Goal: Transaction & Acquisition: Book appointment/travel/reservation

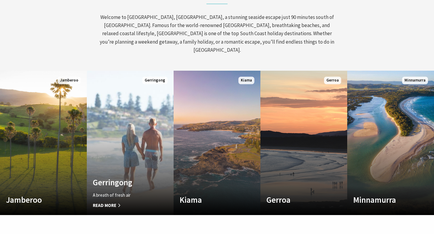
scroll to position [277, 0]
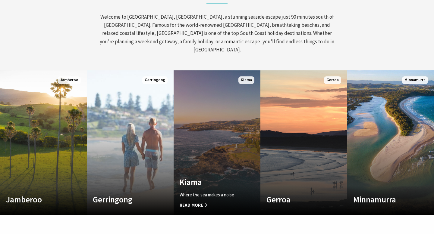
click at [209, 154] on link "Custom Image Used Kiama Where the sea makes a noise Read More Kiama" at bounding box center [216, 142] width 87 height 145
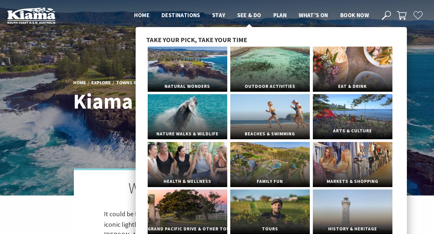
click at [361, 130] on span "Arts & Culture" at bounding box center [353, 131] width 80 height 11
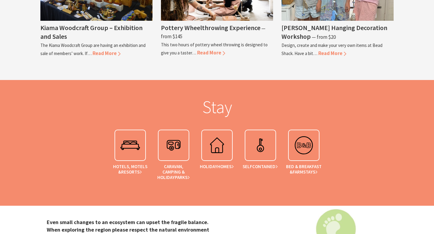
scroll to position [1083, 0]
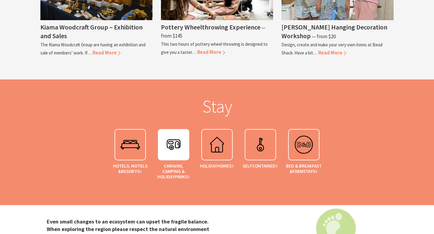
click at [174, 133] on img at bounding box center [173, 145] width 24 height 24
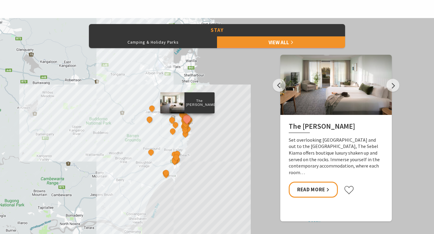
scroll to position [263, 0]
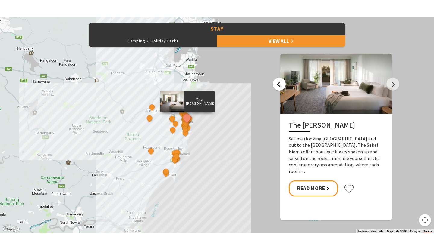
click at [281, 85] on button "Previous" at bounding box center [279, 84] width 13 height 13
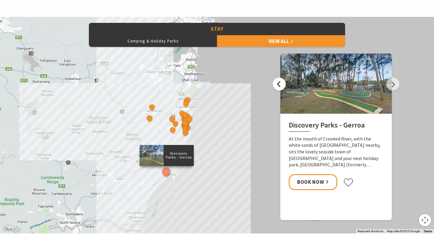
click at [281, 85] on button "Previous" at bounding box center [279, 84] width 13 height 13
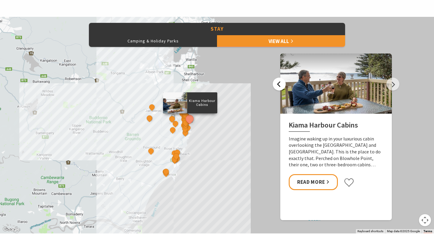
click at [281, 85] on button "Previous" at bounding box center [279, 84] width 13 height 13
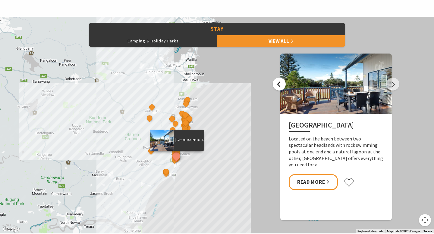
click at [281, 85] on button "Previous" at bounding box center [279, 84] width 13 height 13
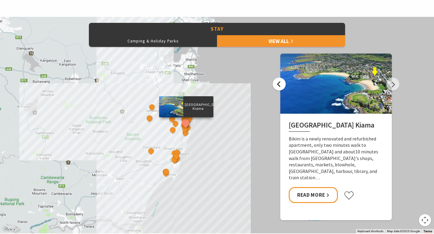
click at [281, 85] on button "Previous" at bounding box center [279, 84] width 13 height 13
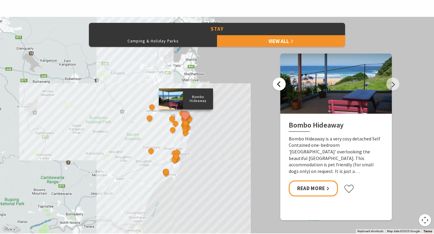
click at [281, 85] on button "Previous" at bounding box center [279, 84] width 13 height 13
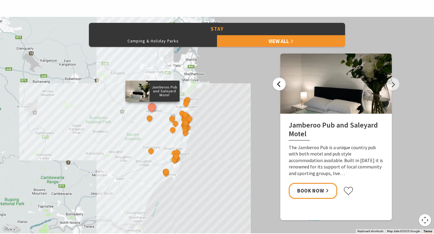
click at [281, 85] on button "Previous" at bounding box center [279, 84] width 13 height 13
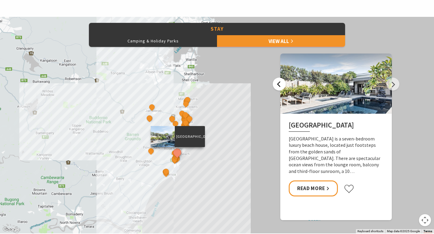
click at [281, 85] on button "Previous" at bounding box center [279, 84] width 13 height 13
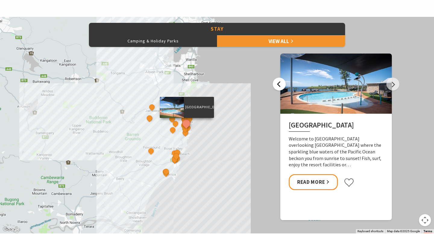
click at [281, 85] on button "Previous" at bounding box center [279, 84] width 13 height 13
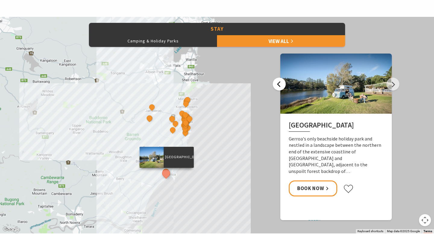
click at [281, 85] on button "Previous" at bounding box center [279, 84] width 13 height 13
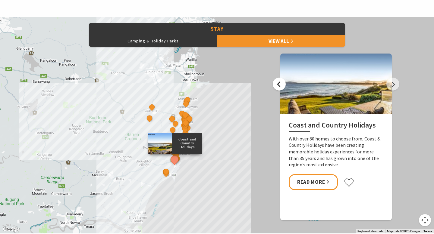
click at [281, 85] on button "Previous" at bounding box center [279, 84] width 13 height 13
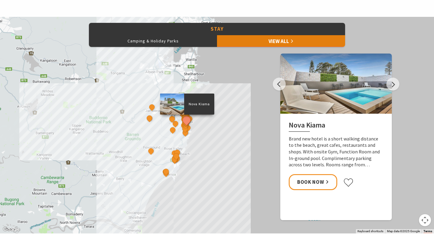
click at [255, 42] on link "View All" at bounding box center [281, 41] width 128 height 12
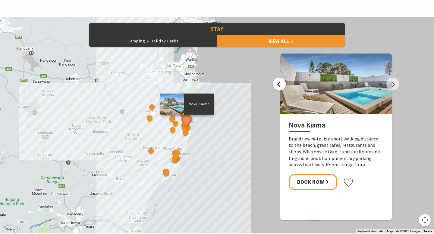
click at [277, 83] on button "Previous" at bounding box center [279, 84] width 13 height 13
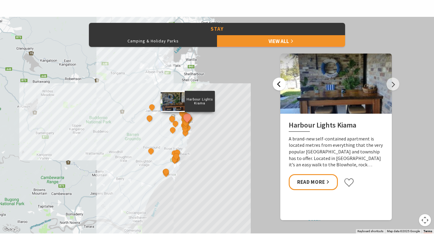
click at [277, 83] on button "Previous" at bounding box center [279, 84] width 13 height 13
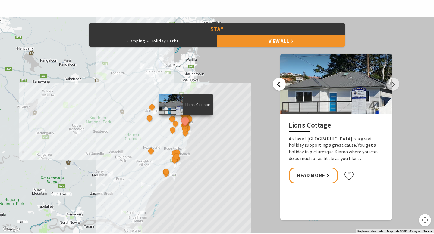
click at [277, 83] on button "Previous" at bounding box center [279, 84] width 13 height 13
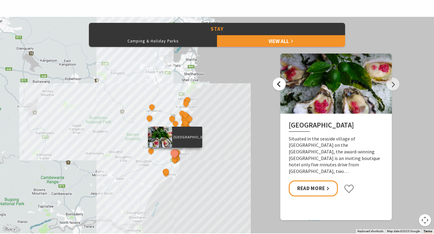
click at [277, 84] on button "Previous" at bounding box center [279, 84] width 13 height 13
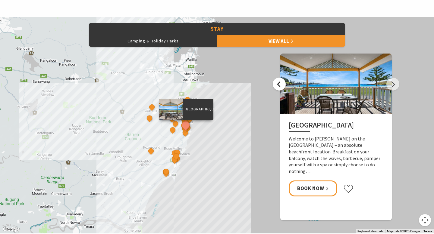
click at [277, 84] on button "Previous" at bounding box center [279, 84] width 13 height 13
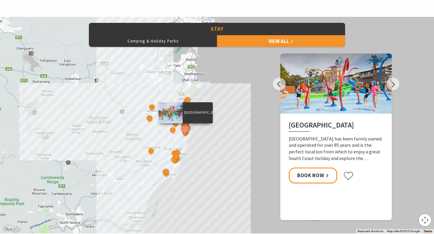
click at [324, 103] on div at bounding box center [335, 84] width 111 height 60
click at [191, 110] on p "[GEOGRAPHIC_DATA]" at bounding box center [198, 113] width 30 height 6
click at [192, 114] on p "[GEOGRAPHIC_DATA]" at bounding box center [198, 113] width 30 height 6
click at [303, 173] on link "Book Now" at bounding box center [313, 176] width 48 height 16
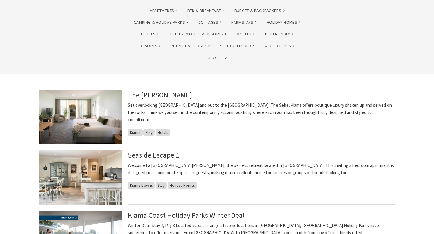
scroll to position [73, 0]
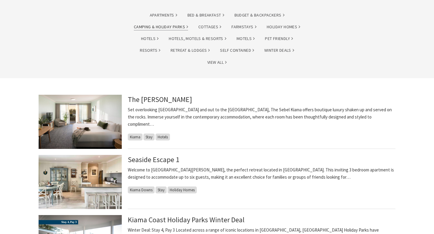
click at [157, 25] on link "Camping & Holiday Parks" at bounding box center [161, 26] width 54 height 7
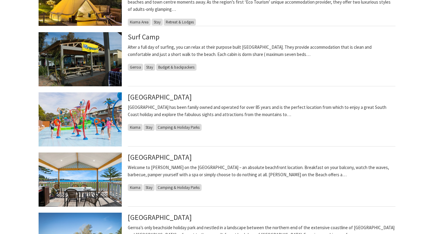
scroll to position [216, 0]
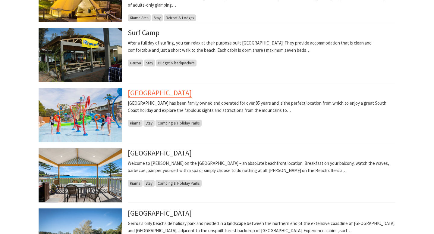
click at [151, 95] on link "[GEOGRAPHIC_DATA]" at bounding box center [160, 93] width 64 height 10
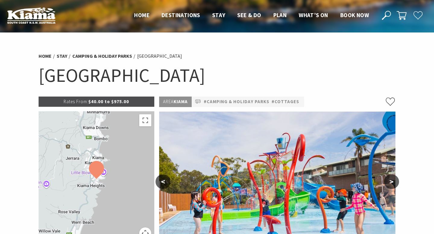
select select "3"
select select "2"
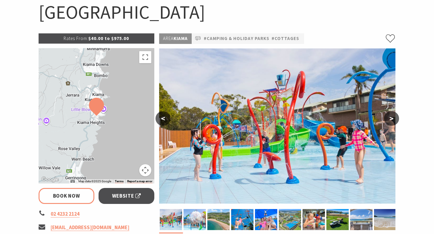
scroll to position [64, 0]
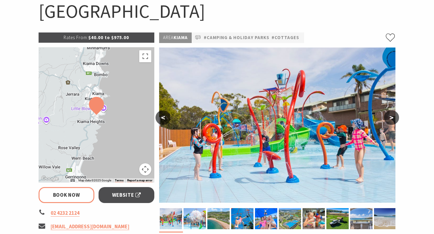
click at [394, 120] on button ">" at bounding box center [391, 118] width 15 height 14
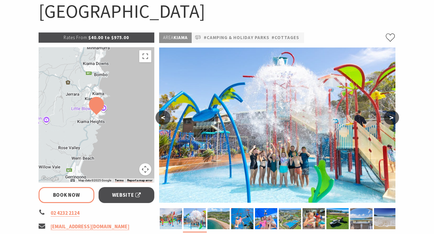
click at [394, 120] on button ">" at bounding box center [391, 118] width 15 height 14
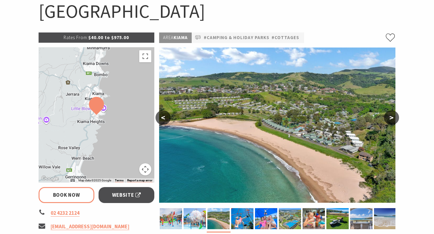
click at [394, 120] on button ">" at bounding box center [391, 118] width 15 height 14
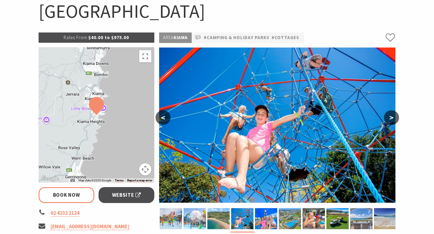
click at [394, 120] on button ">" at bounding box center [391, 118] width 15 height 14
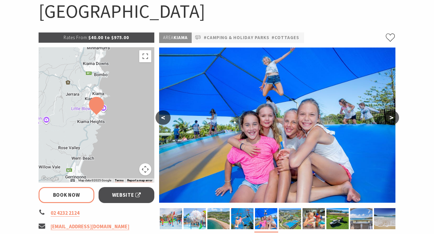
click at [394, 120] on button ">" at bounding box center [391, 118] width 15 height 14
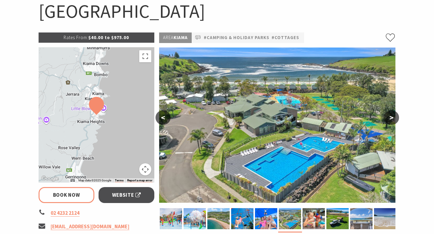
click at [394, 120] on button ">" at bounding box center [391, 118] width 15 height 14
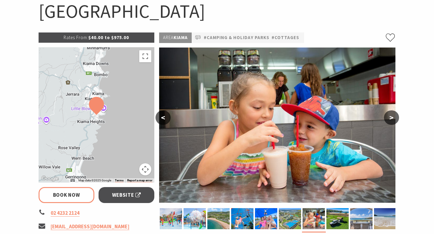
click at [394, 120] on button ">" at bounding box center [391, 118] width 15 height 14
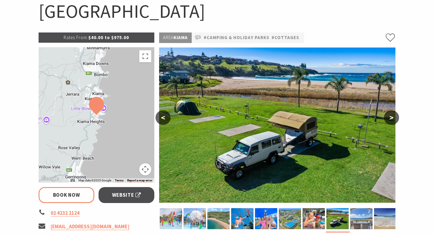
click at [394, 120] on button ">" at bounding box center [391, 118] width 15 height 14
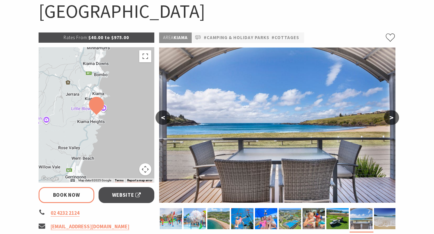
click at [394, 120] on button ">" at bounding box center [391, 118] width 15 height 14
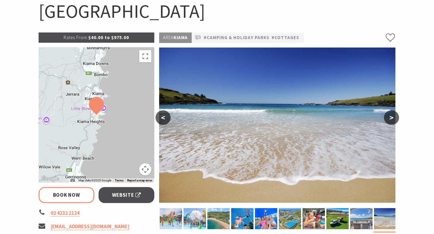
click at [394, 120] on button ">" at bounding box center [391, 118] width 15 height 14
click at [391, 117] on button ">" at bounding box center [391, 118] width 15 height 14
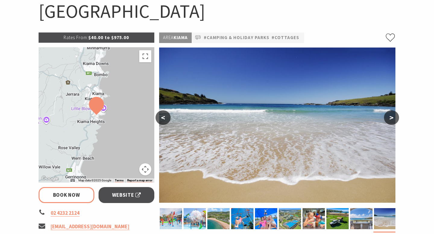
click at [391, 117] on button ">" at bounding box center [391, 118] width 15 height 14
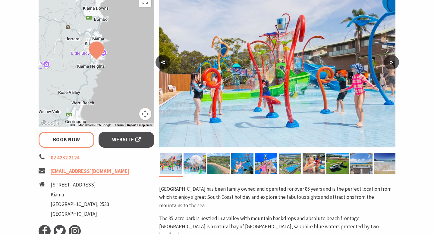
scroll to position [0, 0]
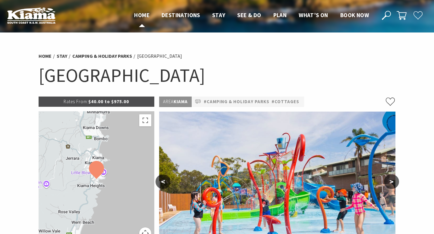
click at [145, 14] on span "Home" at bounding box center [141, 14] width 15 height 7
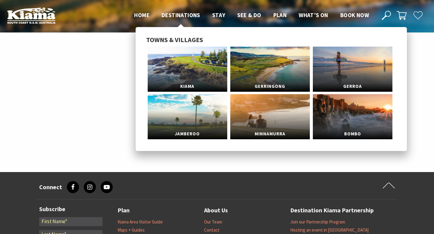
click at [187, 14] on span "Destinations" at bounding box center [180, 14] width 39 height 7
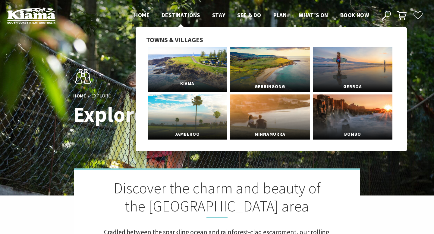
click at [187, 75] on link "Kiama" at bounding box center [188, 69] width 80 height 45
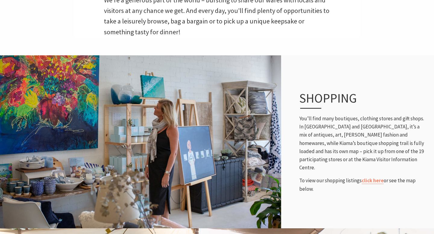
scroll to position [215, 0]
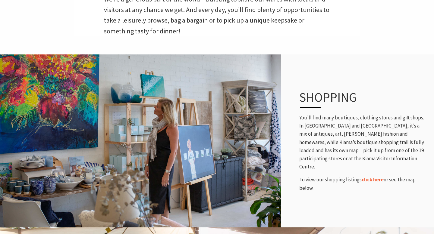
click at [375, 177] on link "click here" at bounding box center [372, 180] width 22 height 7
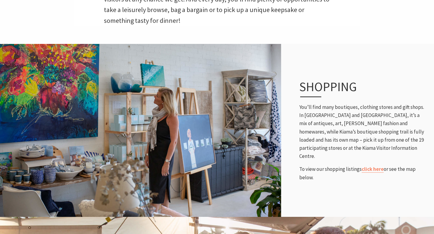
scroll to position [227, 0]
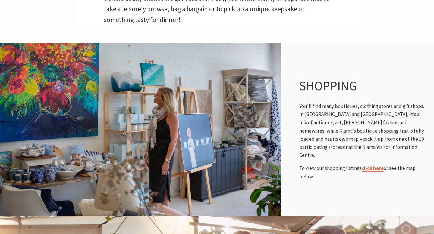
click at [368, 165] on link "click here" at bounding box center [372, 168] width 22 height 7
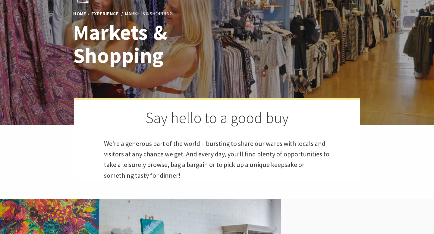
scroll to position [0, 0]
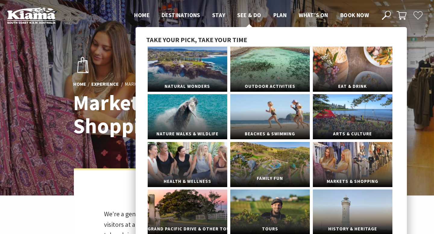
click at [258, 164] on link "Family Fun" at bounding box center [270, 164] width 80 height 45
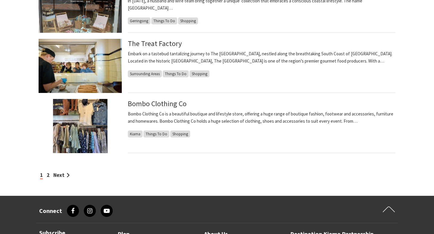
scroll to position [509, 0]
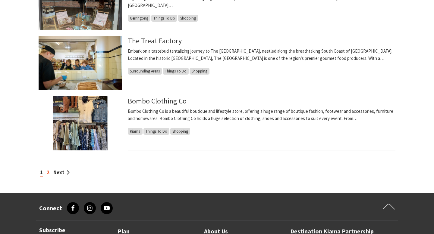
click at [48, 172] on link "2" at bounding box center [48, 172] width 3 height 7
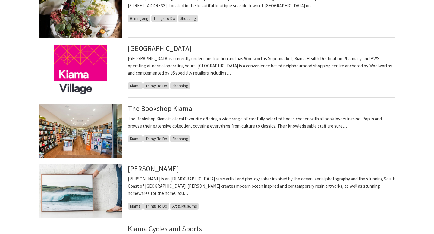
scroll to position [200, 0]
click at [102, 65] on img at bounding box center [80, 70] width 83 height 54
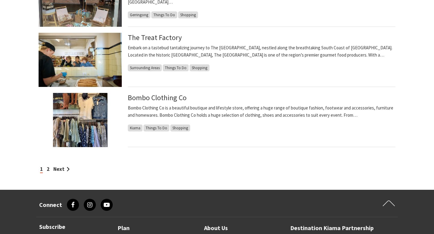
scroll to position [512, 0]
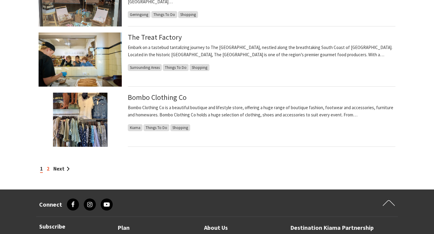
click at [49, 170] on link "2" at bounding box center [48, 169] width 3 height 7
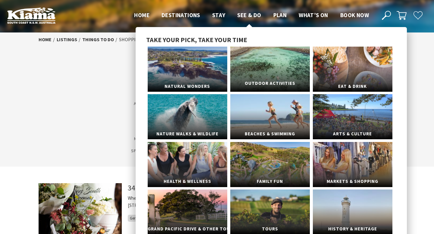
click at [275, 82] on span "Outdoor Activities" at bounding box center [270, 83] width 80 height 11
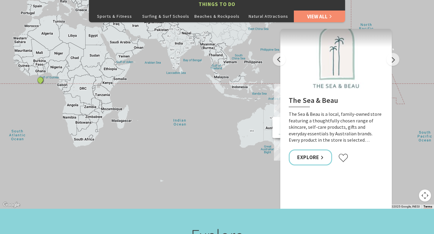
scroll to position [309, 0]
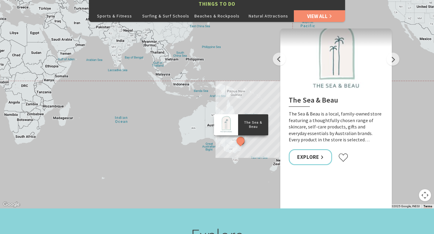
drag, startPoint x: 268, startPoint y: 118, endPoint x: 201, endPoint y: 114, distance: 67.3
click at [201, 114] on div "The Sea & Beau Hoddles Track, Kiama Illawarra Light Railway Museum Soul Revival…" at bounding box center [375, 233] width 434 height 271
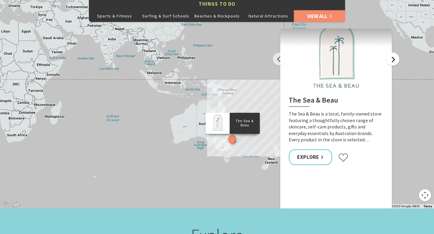
click at [393, 53] on button "Next" at bounding box center [392, 59] width 13 height 13
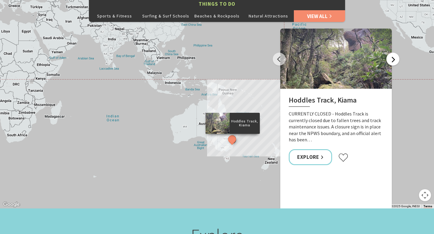
click at [393, 53] on button "Next" at bounding box center [392, 59] width 13 height 13
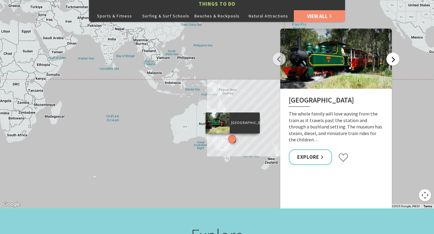
click at [393, 53] on button "Next" at bounding box center [392, 59] width 13 height 13
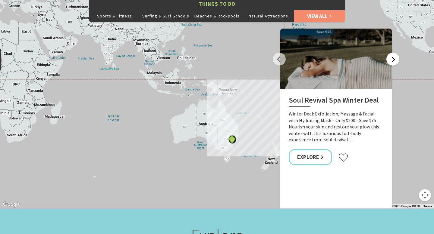
click at [393, 53] on button "Next" at bounding box center [392, 59] width 13 height 13
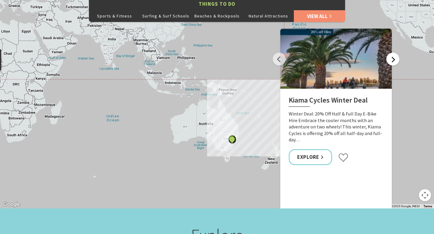
click at [393, 53] on button "Next" at bounding box center [392, 59] width 13 height 13
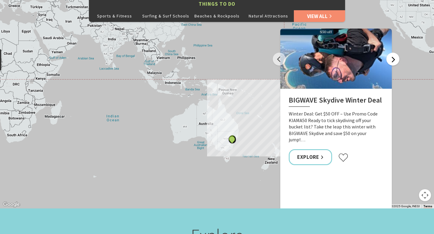
scroll to position [297, 0]
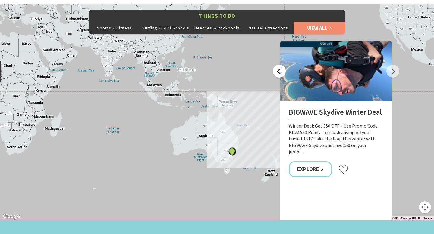
click at [277, 65] on button "Previous" at bounding box center [279, 71] width 13 height 13
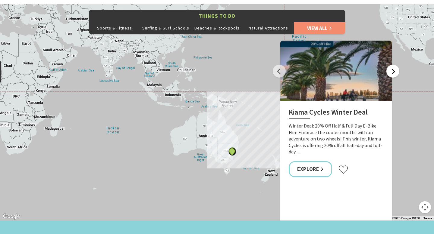
click at [390, 65] on button "Next" at bounding box center [392, 71] width 13 height 13
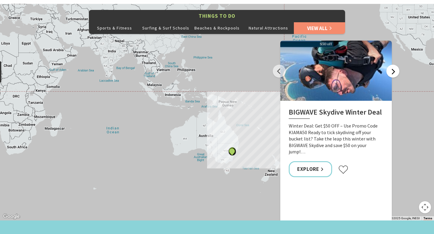
click at [390, 65] on button "Next" at bounding box center [392, 71] width 13 height 13
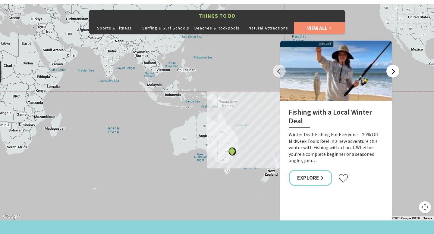
click at [395, 65] on button "Next" at bounding box center [392, 71] width 13 height 13
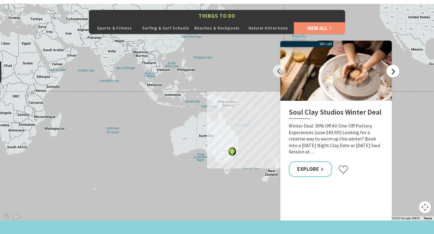
click at [395, 65] on button "Next" at bounding box center [392, 71] width 13 height 13
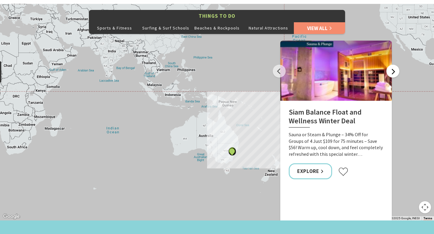
click at [395, 65] on button "Next" at bounding box center [392, 71] width 13 height 13
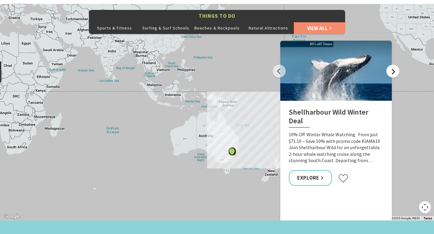
click at [395, 65] on button "Next" at bounding box center [392, 71] width 13 height 13
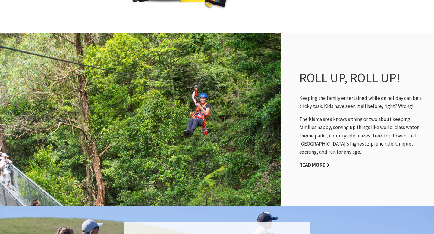
scroll to position [399, 0]
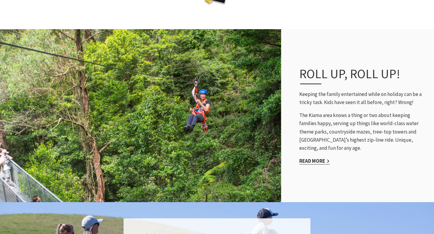
click at [318, 158] on link "Read More" at bounding box center [314, 161] width 30 height 7
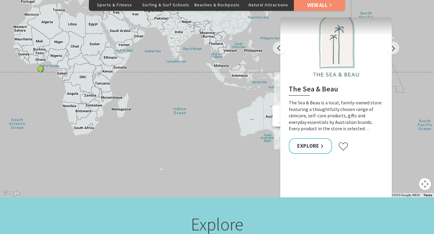
scroll to position [319, 0]
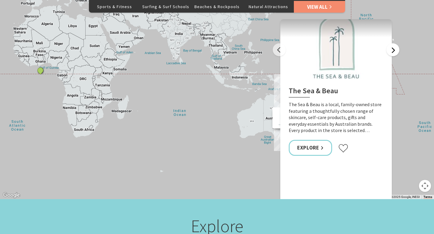
click at [391, 43] on button "Next" at bounding box center [392, 49] width 13 height 13
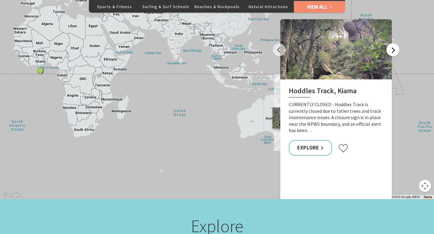
click at [391, 43] on button "Next" at bounding box center [392, 49] width 13 height 13
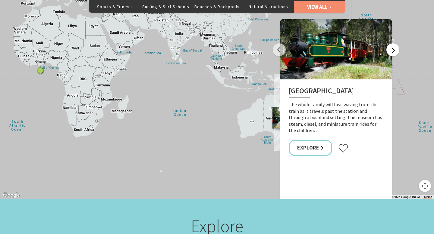
click at [391, 43] on button "Next" at bounding box center [392, 49] width 13 height 13
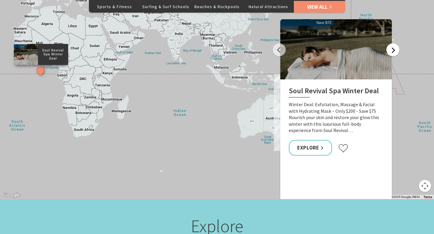
click at [391, 43] on button "Next" at bounding box center [392, 49] width 13 height 13
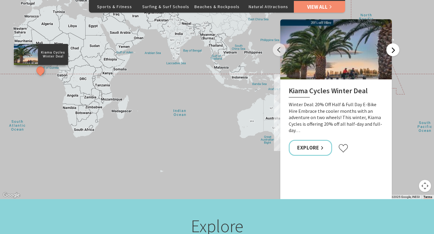
click at [391, 43] on button "Next" at bounding box center [392, 49] width 13 height 13
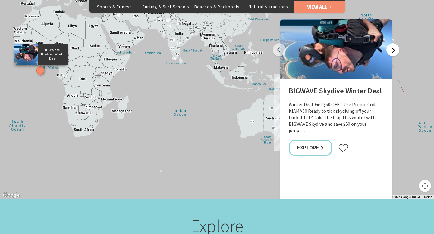
click at [391, 43] on button "Next" at bounding box center [392, 49] width 13 height 13
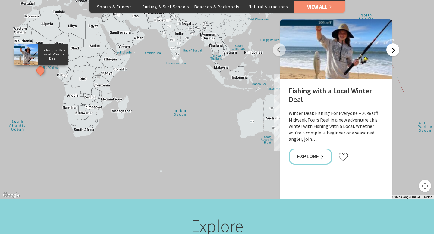
click at [391, 43] on button "Next" at bounding box center [392, 49] width 13 height 13
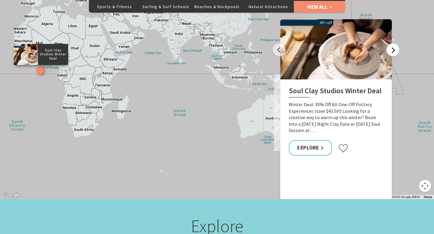
click at [391, 43] on button "Next" at bounding box center [392, 49] width 13 height 13
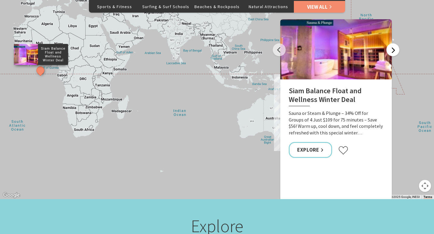
click at [391, 43] on button "Next" at bounding box center [392, 49] width 13 height 13
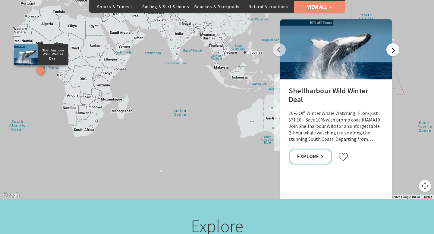
click at [391, 43] on button "Next" at bounding box center [392, 49] width 13 height 13
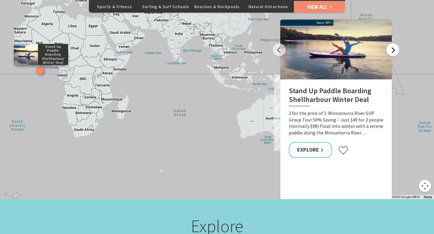
click at [391, 43] on button "Next" at bounding box center [392, 49] width 13 height 13
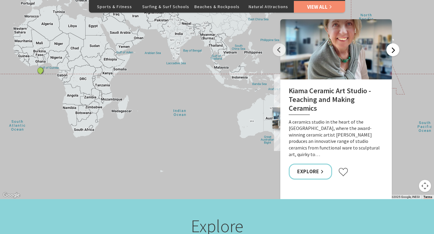
click at [391, 43] on button "Next" at bounding box center [392, 49] width 13 height 13
click at [392, 43] on button "Next" at bounding box center [392, 49] width 13 height 13
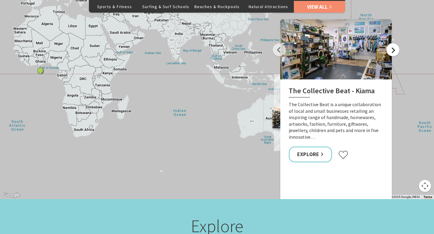
click at [392, 43] on button "Next" at bounding box center [392, 49] width 13 height 13
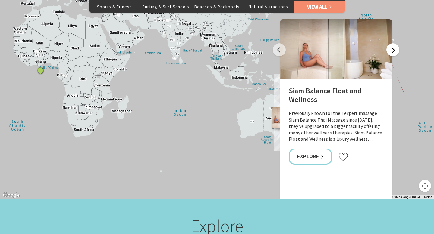
click at [392, 43] on button "Next" at bounding box center [392, 49] width 13 height 13
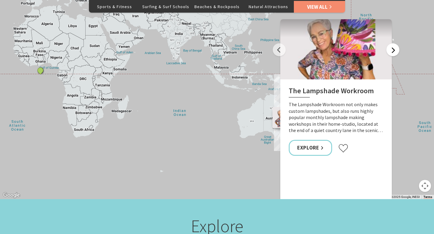
click at [392, 43] on button "Next" at bounding box center [392, 49] width 13 height 13
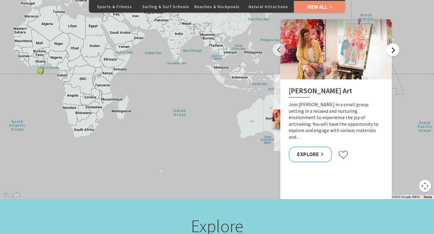
click at [393, 43] on button "Next" at bounding box center [392, 49] width 13 height 13
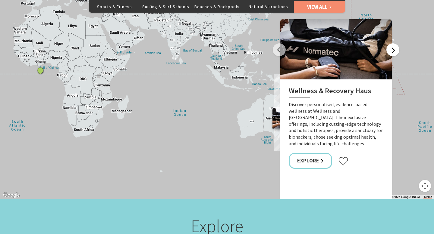
click at [393, 43] on button "Next" at bounding box center [392, 49] width 13 height 13
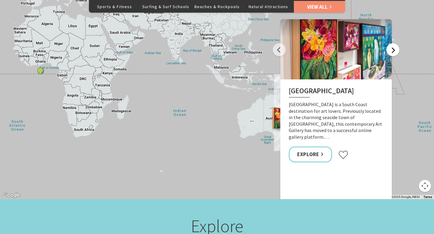
click at [393, 43] on button "Next" at bounding box center [392, 49] width 13 height 13
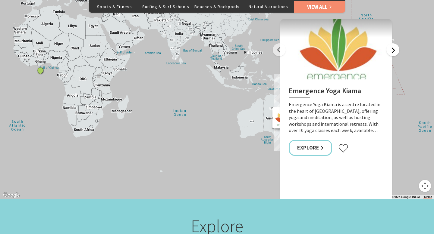
click at [393, 43] on button "Next" at bounding box center [392, 49] width 13 height 13
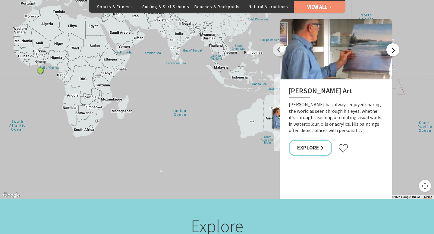
click at [393, 43] on button "Next" at bounding box center [392, 49] width 13 height 13
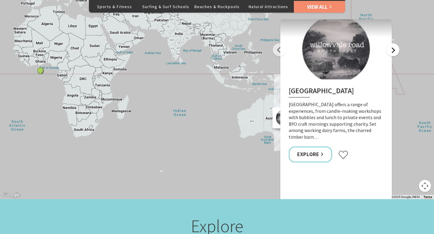
click at [393, 43] on button "Next" at bounding box center [392, 49] width 13 height 13
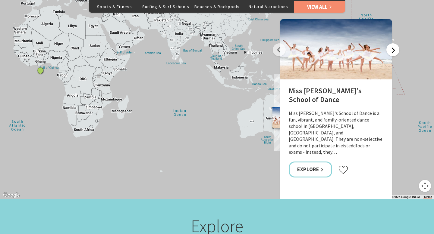
click at [393, 43] on button "Next" at bounding box center [392, 49] width 13 height 13
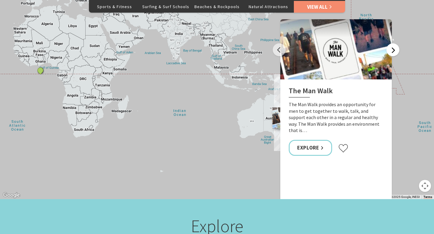
click at [393, 43] on button "Next" at bounding box center [392, 49] width 13 height 13
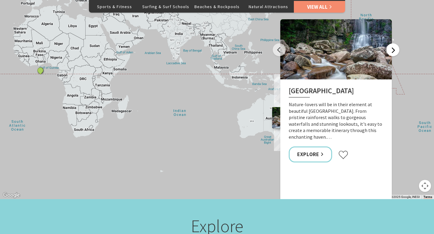
click at [393, 43] on button "Next" at bounding box center [392, 49] width 13 height 13
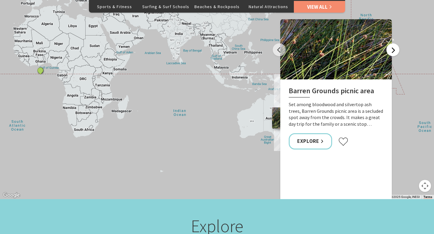
click at [393, 43] on button "Next" at bounding box center [392, 49] width 13 height 13
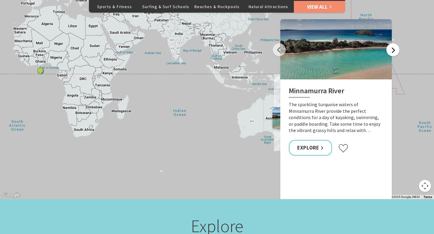
click at [393, 43] on button "Next" at bounding box center [392, 49] width 13 height 13
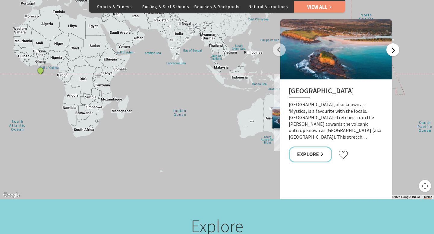
click at [393, 43] on button "Next" at bounding box center [392, 49] width 13 height 13
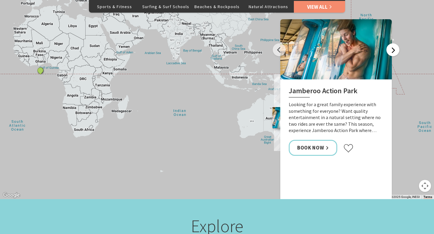
click at [393, 43] on button "Next" at bounding box center [392, 49] width 13 height 13
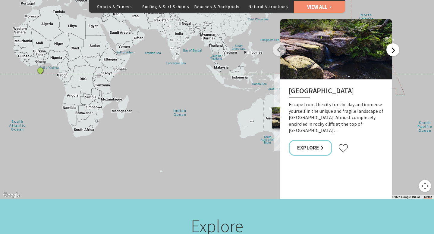
click at [393, 43] on button "Next" at bounding box center [392, 49] width 13 height 13
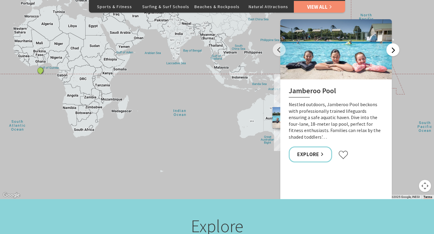
click at [393, 43] on button "Next" at bounding box center [392, 49] width 13 height 13
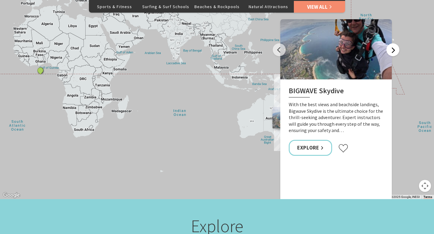
click at [393, 43] on button "Next" at bounding box center [392, 49] width 13 height 13
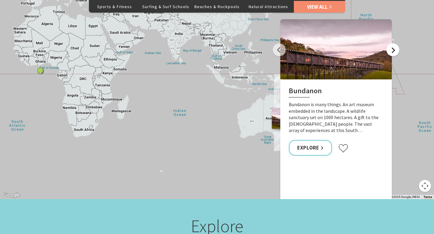
click at [393, 43] on button "Next" at bounding box center [392, 49] width 13 height 13
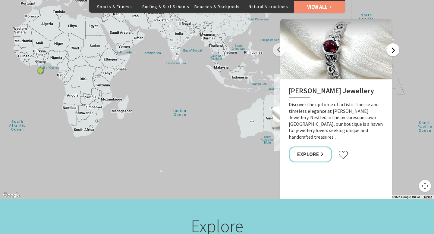
click at [393, 43] on button "Next" at bounding box center [392, 49] width 13 height 13
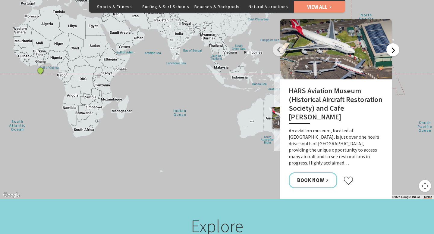
click at [393, 43] on button "Next" at bounding box center [392, 49] width 13 height 13
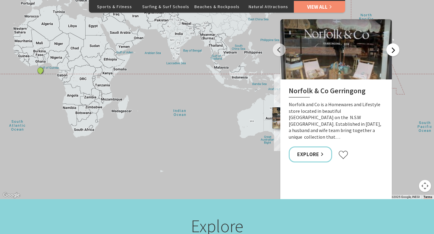
click at [393, 43] on button "Next" at bounding box center [392, 49] width 13 height 13
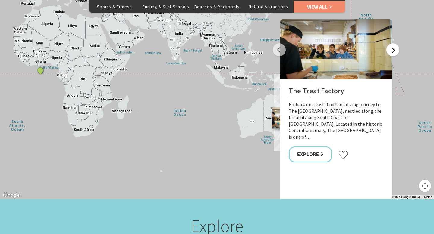
click at [393, 43] on button "Next" at bounding box center [392, 49] width 13 height 13
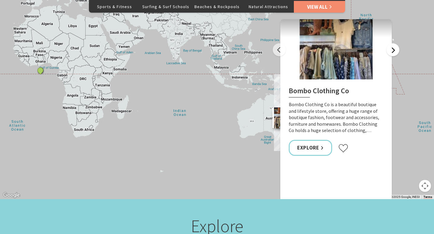
click at [393, 43] on button "Next" at bounding box center [392, 49] width 13 height 13
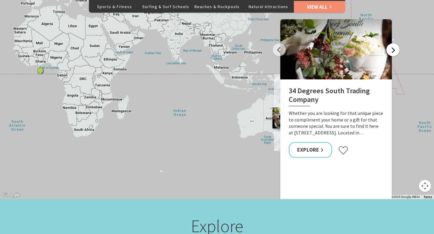
click at [393, 43] on button "Next" at bounding box center [392, 49] width 13 height 13
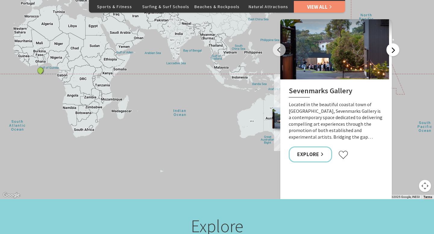
click at [393, 43] on button "Next" at bounding box center [392, 49] width 13 height 13
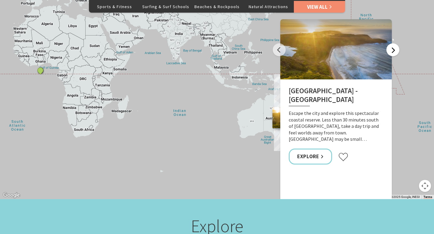
click at [393, 43] on button "Next" at bounding box center [392, 49] width 13 height 13
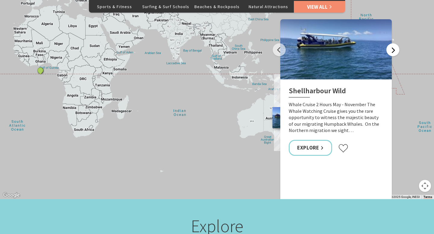
click at [393, 43] on button "Next" at bounding box center [392, 49] width 13 height 13
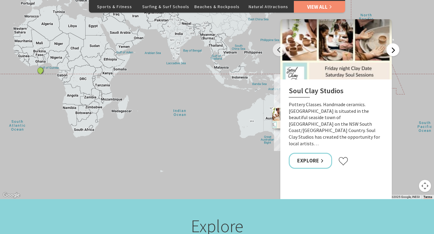
click at [393, 43] on button "Next" at bounding box center [392, 49] width 13 height 13
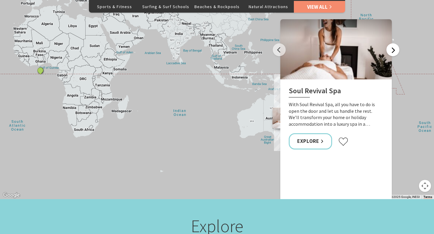
click at [393, 43] on button "Next" at bounding box center [392, 49] width 13 height 13
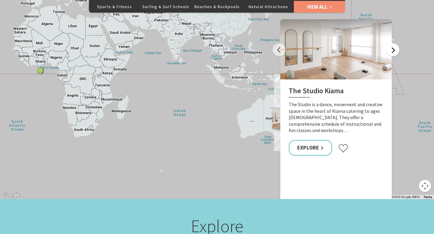
click at [393, 43] on button "Next" at bounding box center [392, 49] width 13 height 13
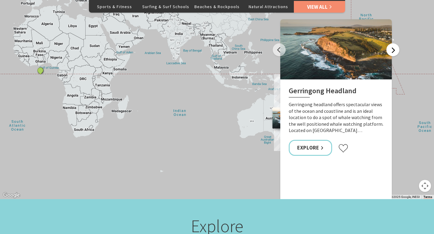
click at [393, 43] on button "Next" at bounding box center [392, 49] width 13 height 13
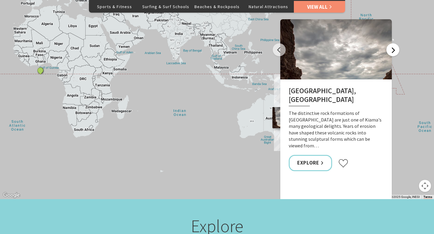
click at [393, 43] on button "Next" at bounding box center [392, 49] width 13 height 13
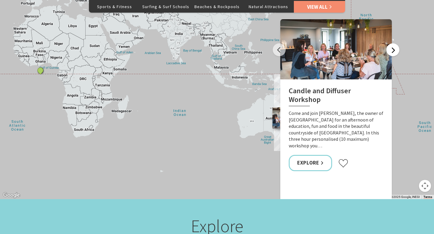
click at [393, 43] on button "Next" at bounding box center [392, 49] width 13 height 13
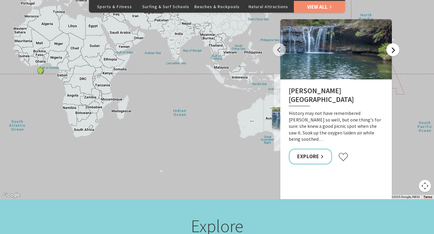
click at [393, 43] on button "Next" at bounding box center [392, 49] width 13 height 13
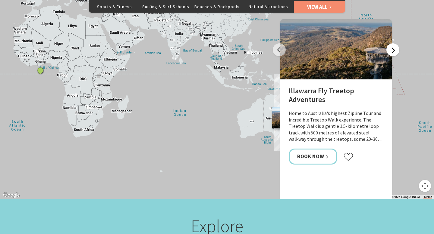
click at [393, 43] on button "Next" at bounding box center [392, 49] width 13 height 13
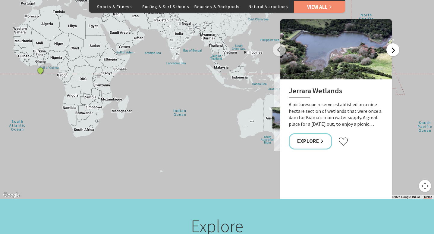
click at [393, 43] on button "Next" at bounding box center [392, 49] width 13 height 13
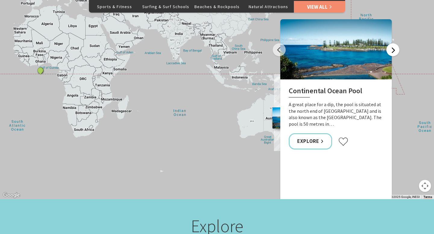
click at [393, 43] on button "Next" at bounding box center [392, 49] width 13 height 13
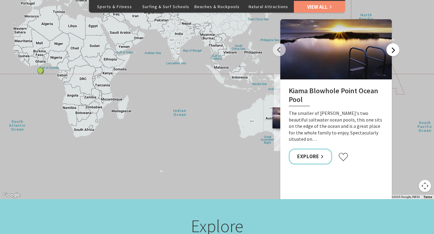
click at [393, 43] on button "Next" at bounding box center [392, 49] width 13 height 13
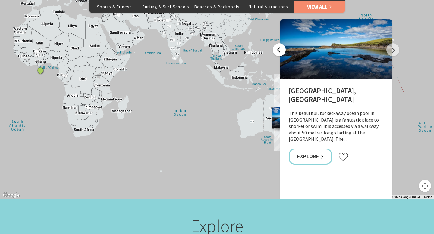
click at [279, 43] on button "Previous" at bounding box center [279, 49] width 13 height 13
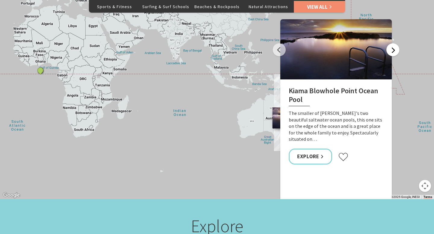
click at [395, 43] on button "Next" at bounding box center [392, 49] width 13 height 13
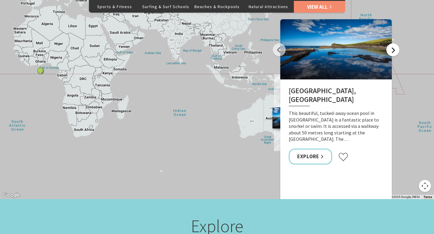
click at [395, 43] on button "Next" at bounding box center [392, 49] width 13 height 13
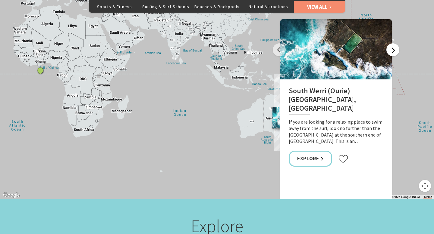
click at [395, 43] on button "Next" at bounding box center [392, 49] width 13 height 13
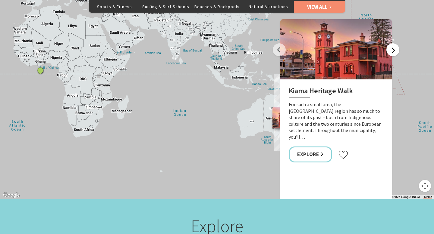
click at [395, 43] on button "Next" at bounding box center [392, 49] width 13 height 13
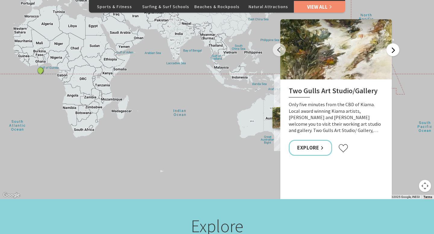
click at [395, 43] on button "Next" at bounding box center [392, 49] width 13 height 13
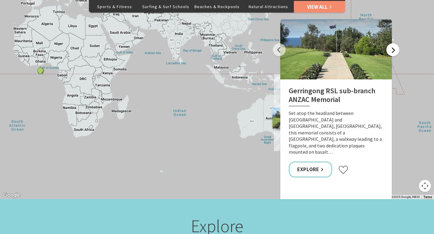
click at [395, 43] on button "Next" at bounding box center [392, 49] width 13 height 13
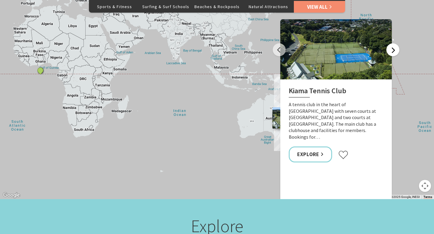
click at [395, 43] on button "Next" at bounding box center [392, 49] width 13 height 13
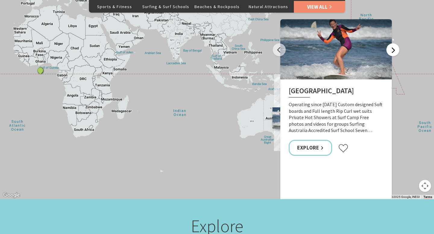
click at [395, 43] on button "Next" at bounding box center [392, 49] width 13 height 13
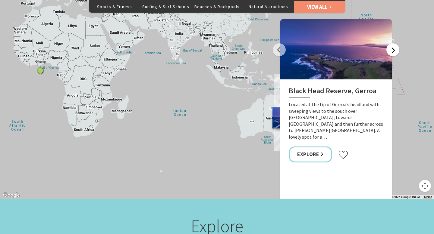
click at [395, 43] on button "Next" at bounding box center [392, 49] width 13 height 13
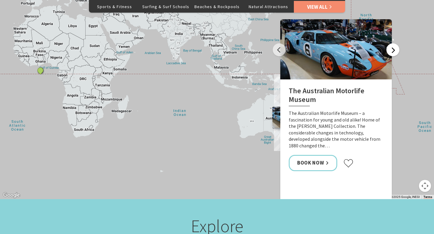
click at [395, 43] on button "Next" at bounding box center [392, 49] width 13 height 13
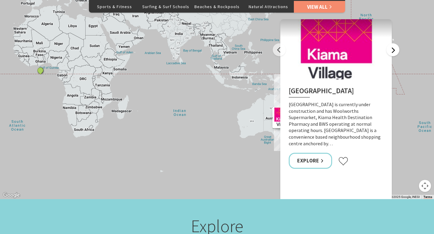
click at [395, 43] on button "Next" at bounding box center [392, 49] width 13 height 13
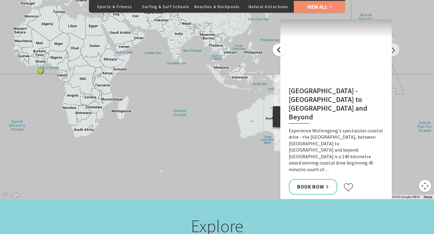
click at [278, 44] on button "Previous" at bounding box center [279, 49] width 13 height 13
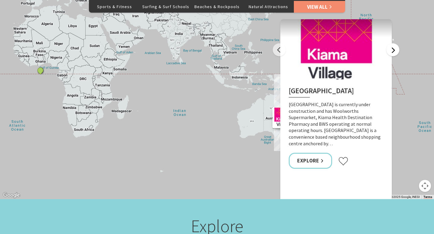
click at [393, 43] on button "Next" at bounding box center [392, 49] width 13 height 13
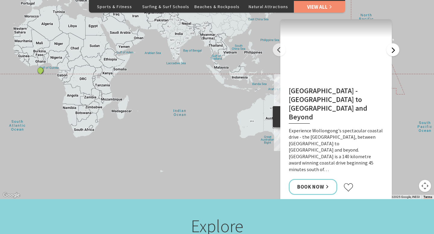
click at [393, 43] on button "Next" at bounding box center [392, 49] width 13 height 13
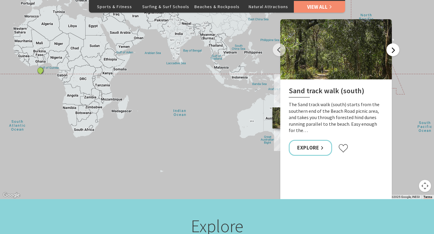
click at [393, 43] on button "Next" at bounding box center [392, 49] width 13 height 13
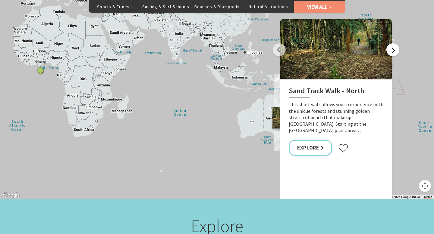
click at [393, 43] on button "Next" at bounding box center [392, 49] width 13 height 13
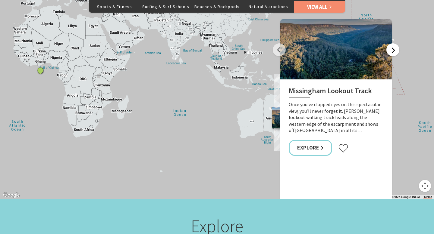
click at [393, 43] on button "Next" at bounding box center [392, 49] width 13 height 13
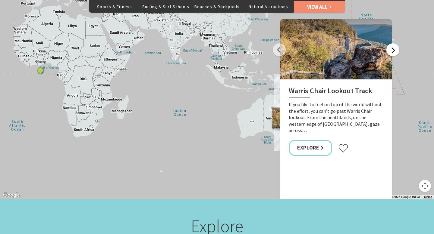
click at [393, 43] on button "Next" at bounding box center [392, 49] width 13 height 13
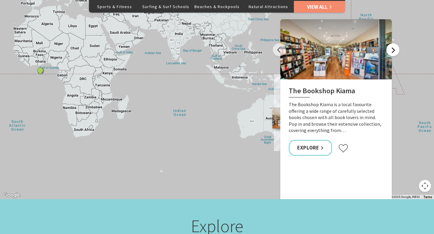
click at [393, 43] on button "Next" at bounding box center [392, 49] width 13 height 13
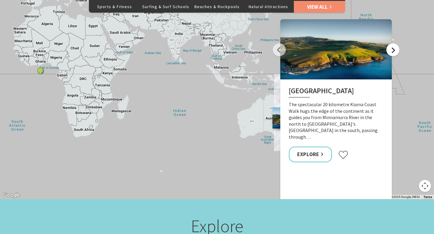
click at [393, 43] on button "Next" at bounding box center [392, 49] width 13 height 13
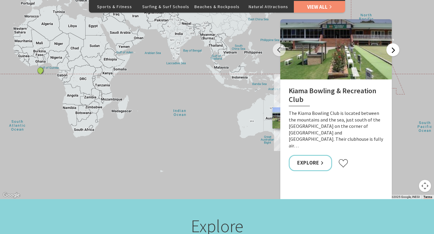
click at [393, 43] on button "Next" at bounding box center [392, 49] width 13 height 13
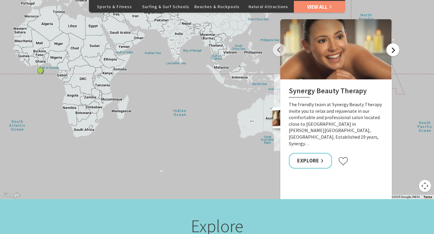
click at [393, 43] on button "Next" at bounding box center [392, 49] width 13 height 13
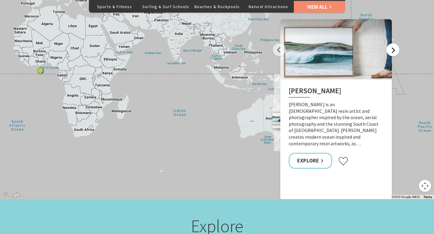
click at [393, 43] on button "Next" at bounding box center [392, 49] width 13 height 13
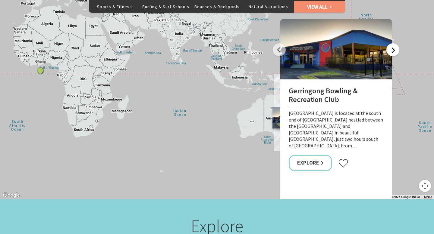
click at [393, 43] on button "Next" at bounding box center [392, 49] width 13 height 13
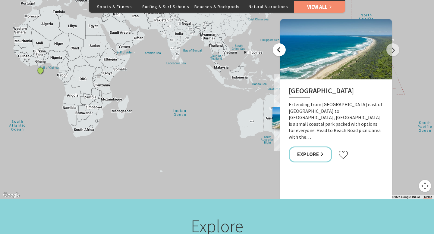
click at [282, 43] on button "Previous" at bounding box center [279, 49] width 13 height 13
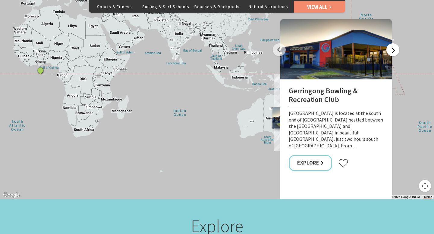
click at [395, 43] on button "Next" at bounding box center [392, 49] width 13 height 13
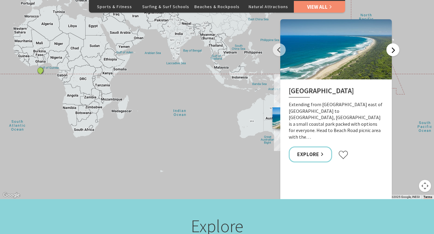
click at [395, 43] on button "Next" at bounding box center [392, 49] width 13 height 13
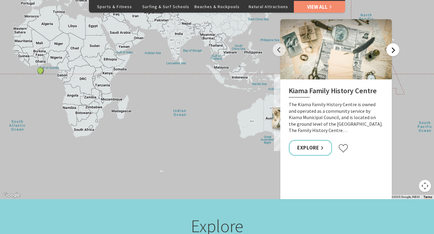
click at [395, 43] on button "Next" at bounding box center [392, 49] width 13 height 13
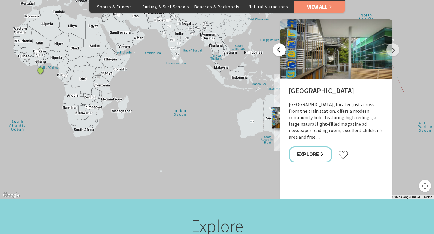
click at [281, 43] on button "Previous" at bounding box center [279, 49] width 13 height 13
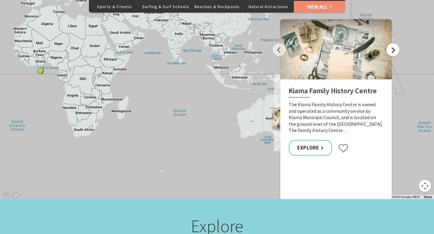
click at [393, 45] on button "Next" at bounding box center [392, 49] width 13 height 13
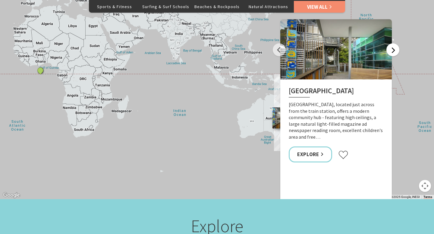
click at [393, 45] on button "Next" at bounding box center [392, 49] width 13 height 13
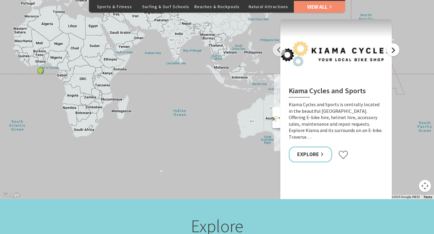
click at [393, 45] on button "Next" at bounding box center [392, 49] width 13 height 13
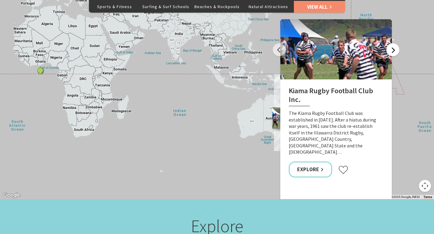
click at [393, 45] on button "Next" at bounding box center [392, 49] width 13 height 13
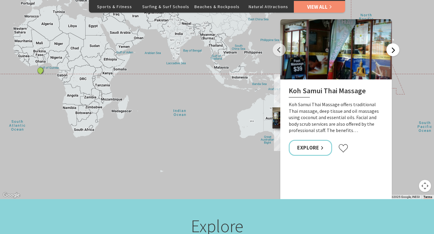
click at [393, 45] on button "Next" at bounding box center [392, 49] width 13 height 13
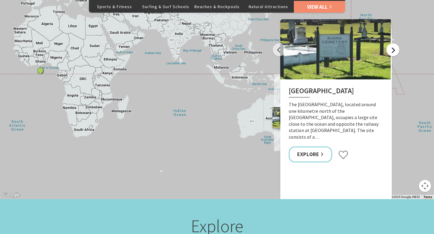
click at [393, 45] on button "Next" at bounding box center [392, 49] width 13 height 13
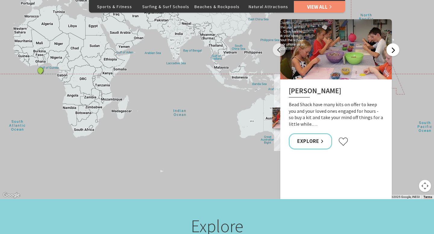
click at [393, 45] on button "Next" at bounding box center [392, 49] width 13 height 13
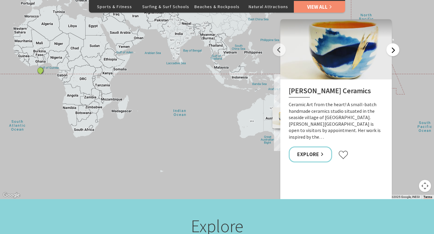
click at [393, 45] on button "Next" at bounding box center [392, 49] width 13 height 13
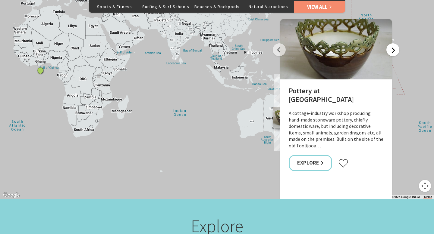
click at [393, 45] on button "Next" at bounding box center [392, 49] width 13 height 13
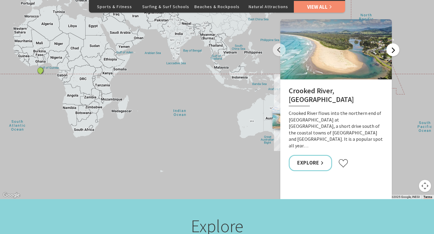
click at [393, 45] on button "Next" at bounding box center [392, 49] width 13 height 13
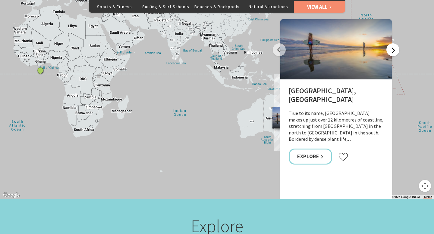
click at [393, 45] on button "Next" at bounding box center [392, 49] width 13 height 13
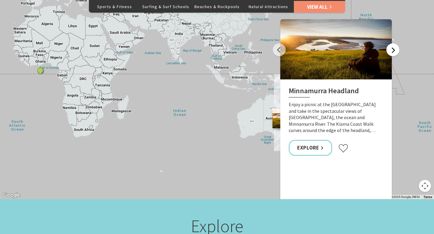
click at [393, 45] on button "Next" at bounding box center [392, 49] width 13 height 13
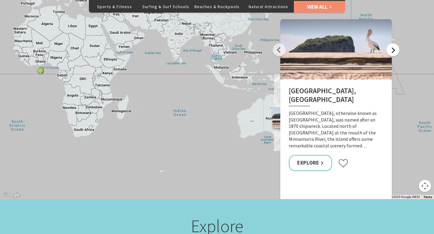
click at [393, 45] on button "Next" at bounding box center [392, 49] width 13 height 13
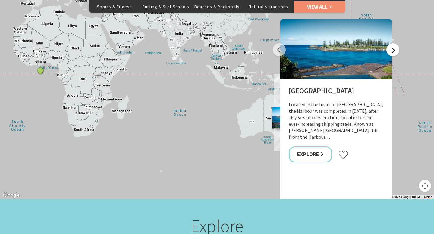
click at [393, 45] on button "Next" at bounding box center [392, 49] width 13 height 13
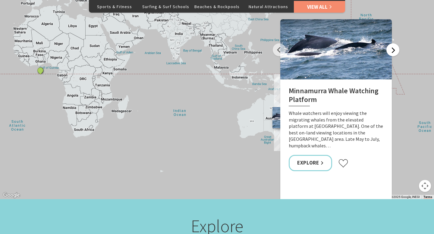
click at [393, 45] on button "Next" at bounding box center [392, 49] width 13 height 13
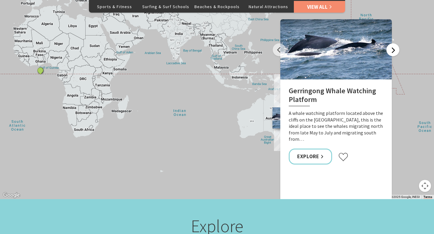
click at [393, 45] on button "Next" at bounding box center [392, 49] width 13 height 13
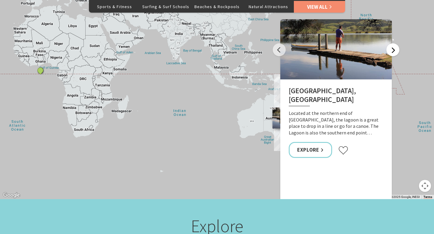
click at [393, 45] on button "Next" at bounding box center [392, 49] width 13 height 13
click at [281, 43] on button "Previous" at bounding box center [279, 49] width 13 height 13
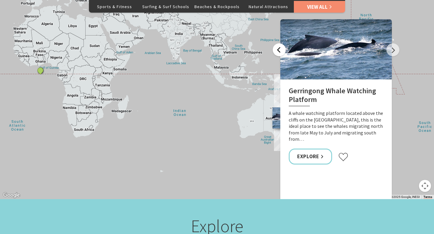
click at [281, 43] on button "Previous" at bounding box center [279, 49] width 13 height 13
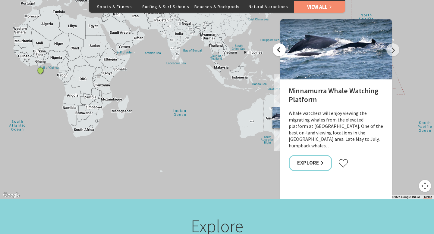
click at [281, 43] on button "Previous" at bounding box center [279, 49] width 13 height 13
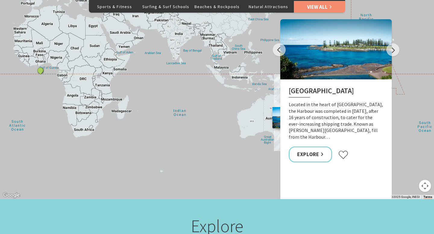
scroll to position [0, 0]
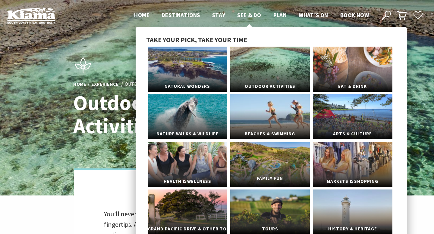
click at [265, 164] on link "Family Fun" at bounding box center [270, 164] width 80 height 45
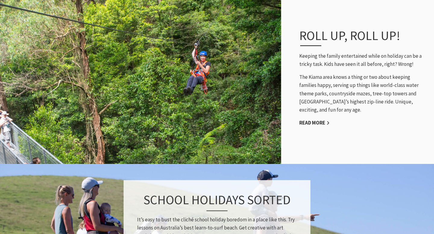
scroll to position [452, 0]
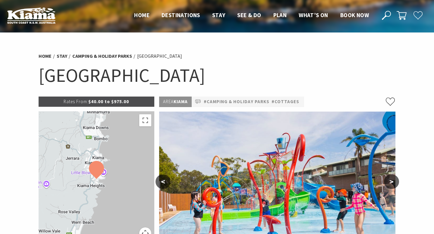
select select "3"
select select "2"
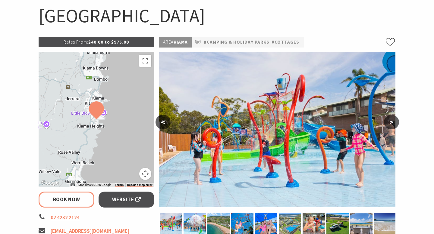
scroll to position [61, 0]
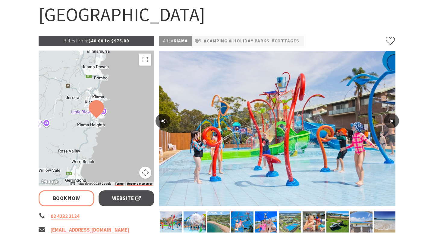
click at [389, 121] on button ">" at bounding box center [391, 121] width 15 height 14
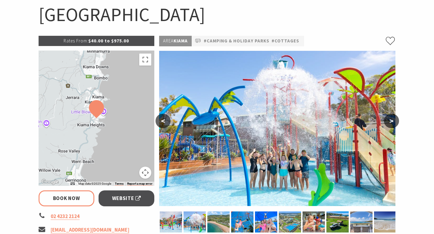
click at [389, 121] on button ">" at bounding box center [391, 121] width 15 height 14
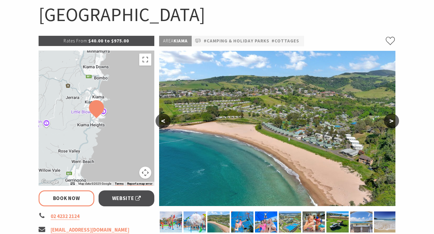
click at [389, 121] on button ">" at bounding box center [391, 121] width 15 height 14
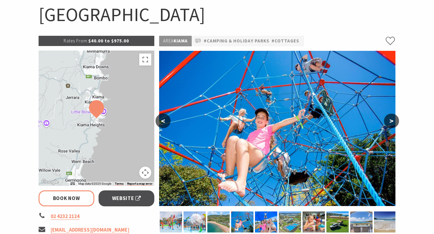
click at [389, 121] on button ">" at bounding box center [391, 121] width 15 height 14
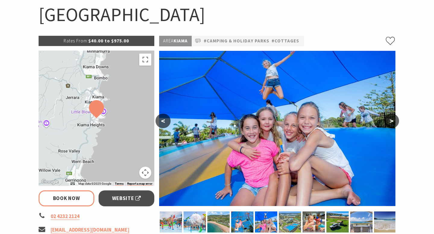
click at [389, 121] on button ">" at bounding box center [391, 121] width 15 height 14
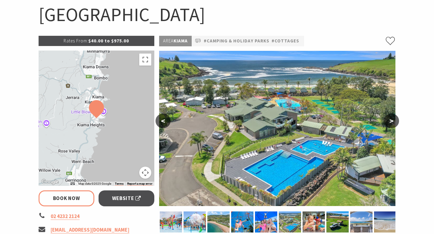
click at [389, 121] on button ">" at bounding box center [391, 121] width 15 height 14
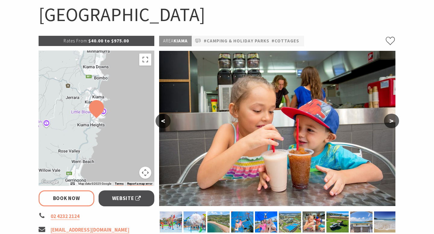
click at [389, 121] on button ">" at bounding box center [391, 121] width 15 height 14
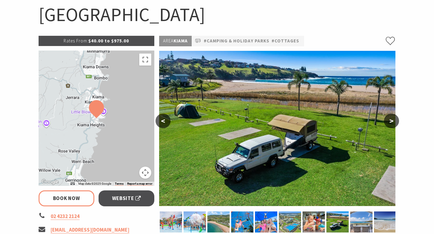
click at [389, 121] on button ">" at bounding box center [391, 121] width 15 height 14
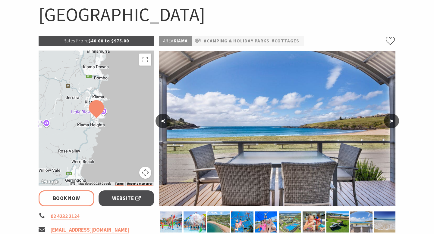
click at [389, 121] on button ">" at bounding box center [391, 121] width 15 height 14
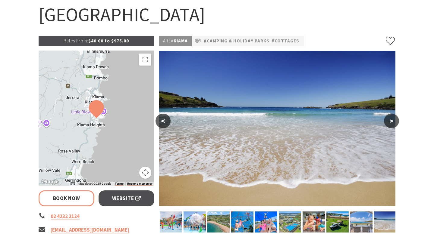
click at [389, 121] on button ">" at bounding box center [391, 121] width 15 height 14
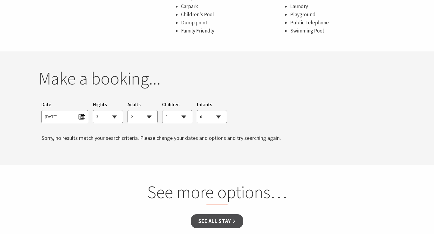
scroll to position [528, 0]
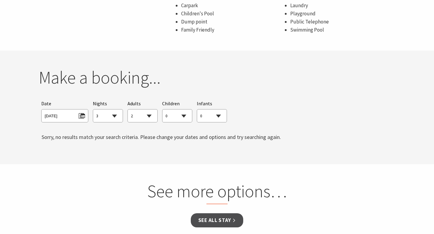
click at [113, 110] on select "1 2 3 4 5 6 7 8 9 10 11 12 13 14 15 16 17 18 19 20 21 22 23 24 25 26 27 28 29 30" at bounding box center [108, 116] width 30 height 13
select select "14"
click at [142, 110] on select "0 1 2 3 4 5 6 7 8 9 10 11 12 13 14 15 16 17 18 19 20 21 22 23 24 25 26 27 28 29…" at bounding box center [143, 116] width 30 height 13
select select "1"
click at [182, 110] on select "0 1 2 3 4 5 6 7 8 9 10 11 12 13 14 15 16 17 18 19 20 21 22 23 24 25 26 27 28 29…" at bounding box center [177, 116] width 30 height 13
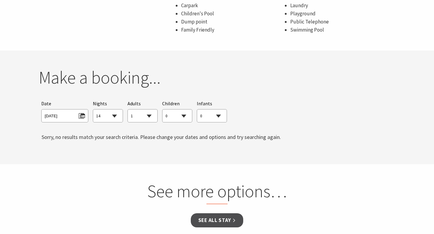
select select "4"
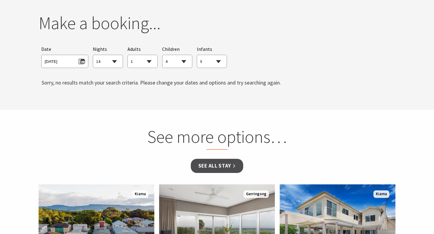
scroll to position [583, 0]
click at [80, 56] on span "[DATE]" at bounding box center [65, 60] width 40 height 8
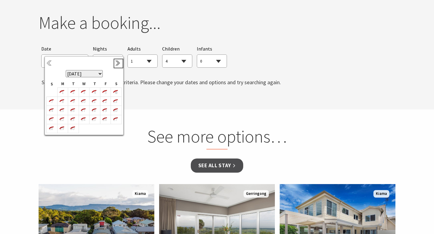
click at [117, 64] on link "Next" at bounding box center [118, 63] width 7 height 7
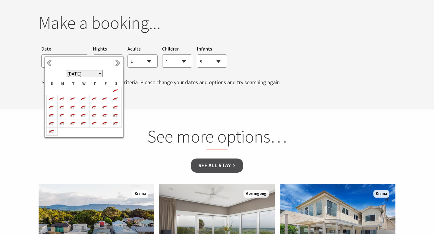
click at [117, 64] on link "Next" at bounding box center [118, 63] width 7 height 7
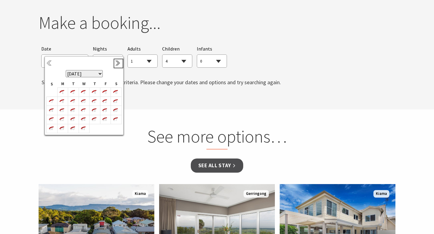
click at [117, 64] on link "Next" at bounding box center [118, 63] width 7 height 7
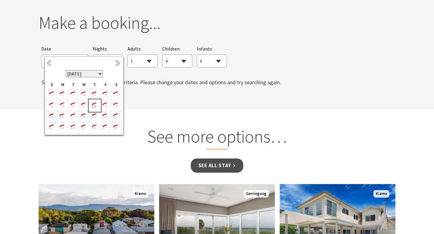
click at [93, 102] on icon "12" at bounding box center [93, 106] width 8 height 8
click at [117, 64] on link "Next" at bounding box center [118, 63] width 7 height 7
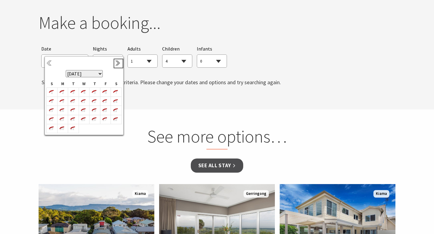
click at [117, 65] on link "Next" at bounding box center [118, 63] width 7 height 7
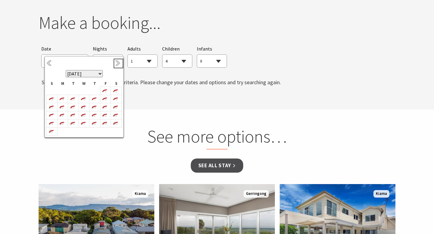
click at [117, 65] on link "Next" at bounding box center [118, 63] width 7 height 7
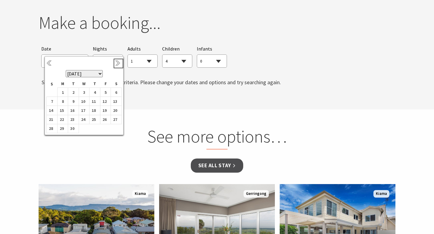
click at [117, 65] on link "Next" at bounding box center [118, 63] width 7 height 7
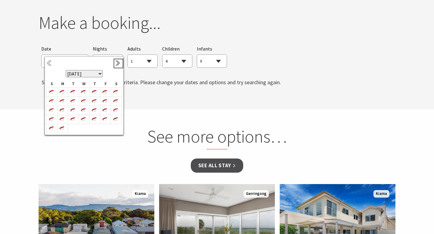
click at [117, 65] on link "Next" at bounding box center [118, 63] width 7 height 7
click at [50, 64] on link "Previous" at bounding box center [49, 63] width 7 height 7
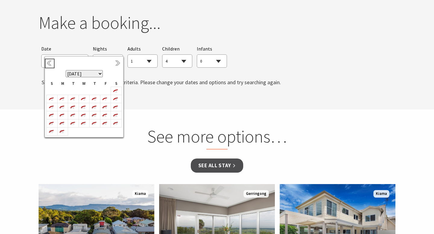
click at [50, 64] on link "Previous" at bounding box center [49, 63] width 7 height 7
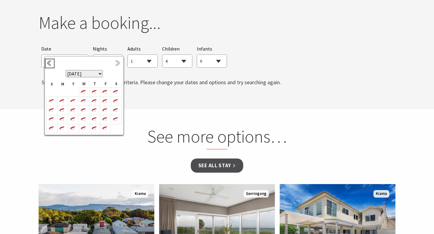
click at [50, 64] on link "Previous" at bounding box center [49, 63] width 7 height 7
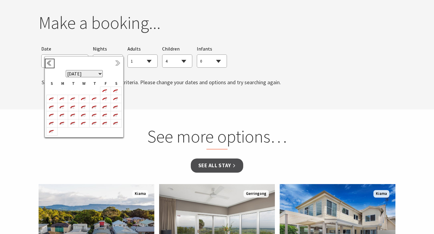
click at [50, 65] on link "Previous" at bounding box center [49, 63] width 7 height 7
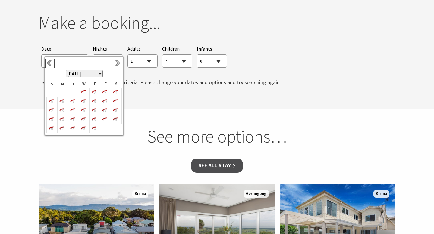
click at [50, 66] on link "Previous" at bounding box center [49, 63] width 7 height 7
click at [50, 67] on th "[DATE] [DATE] [DATE] [DATE] [DATE] [DATE] [DATE] [DATE] [DATE] [DATE] [DATE] [D…" at bounding box center [84, 69] width 75 height 22
click at [49, 64] on link "Previous" at bounding box center [49, 63] width 7 height 7
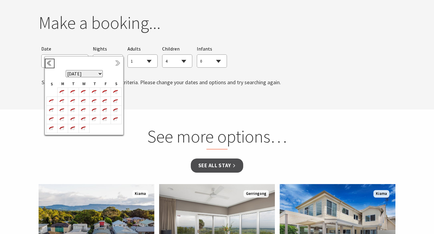
click at [49, 65] on link "Previous" at bounding box center [49, 63] width 7 height 7
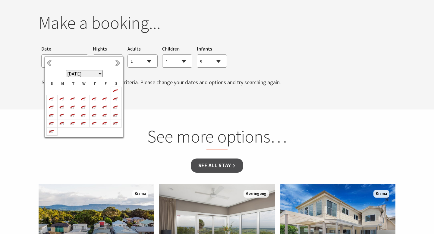
click at [77, 76] on select "[DATE] [DATE] [DATE] [DATE] [DATE] [DATE] [DATE] [DATE] [DATE] [DATE] [DATE] [D…" at bounding box center [84, 73] width 37 height 7
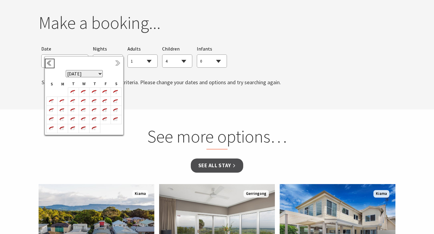
click at [49, 63] on link "Previous" at bounding box center [49, 63] width 7 height 7
click at [70, 74] on select "[DATE] [DATE] [DATE] [DATE] [DATE] [DATE] [DATE] [DATE] [DATE] [DATE] [DATE] [D…" at bounding box center [84, 73] width 37 height 7
click at [62, 120] on icon "22" at bounding box center [62, 120] width 8 height 8
click at [117, 64] on link "Next" at bounding box center [118, 63] width 7 height 7
click at [52, 65] on link "Previous" at bounding box center [49, 63] width 7 height 7
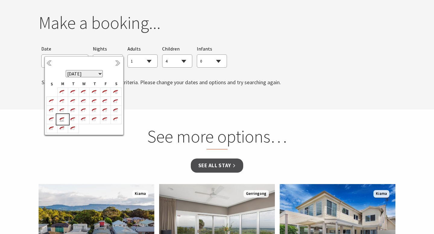
click at [62, 120] on icon "22" at bounding box center [62, 120] width 8 height 8
click at [71, 121] on icon "23" at bounding box center [72, 120] width 8 height 8
click at [136, 146] on div "See more options…" at bounding box center [217, 142] width 235 height 33
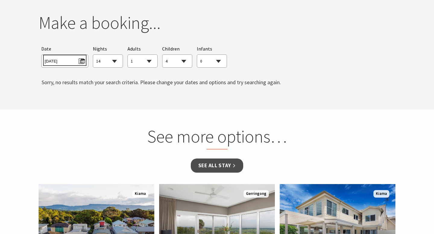
click at [83, 56] on span "[DATE]" at bounding box center [65, 60] width 40 height 8
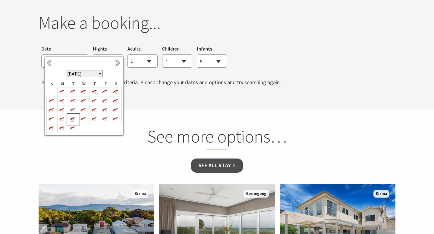
click at [75, 118] on icon "23" at bounding box center [72, 120] width 8 height 8
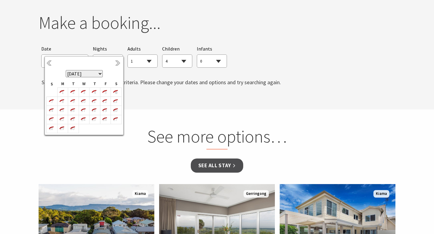
click at [209, 94] on section "You currently don't have any items in your cart Make a booking... Searching for…" at bounding box center [217, 53] width 434 height 114
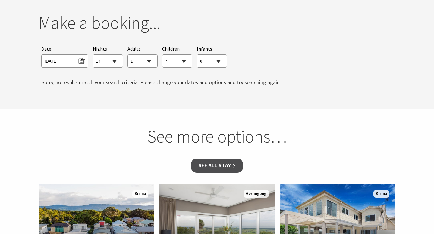
click at [105, 56] on select "1 2 3 4 5 6 7 8 9 10 11 12 13 14 15 16 17 18 19 20 21 22 23 24 25 26 27 28 29 30" at bounding box center [108, 61] width 30 height 13
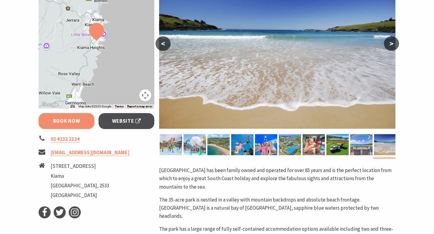
click at [83, 122] on link "Book Now" at bounding box center [67, 121] width 56 height 16
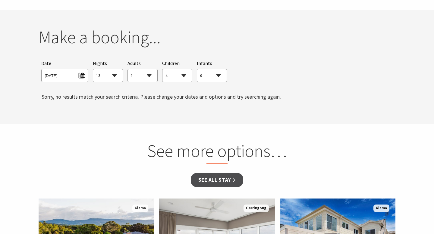
scroll to position [570, 0]
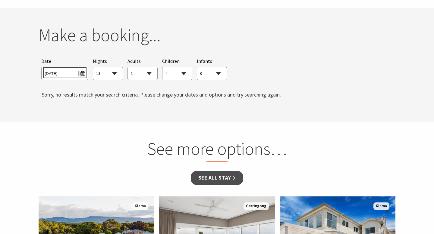
click at [81, 69] on span "[DATE]" at bounding box center [65, 73] width 40 height 8
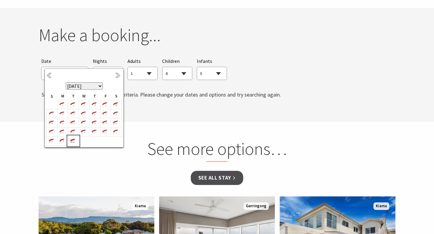
click at [73, 141] on icon "30" at bounding box center [72, 141] width 8 height 8
click at [115, 67] on select "1 2 3 4 5 6 7 8 9 10 11 12 13 14 15 16 17 18 19 20 21 22 23 24 25 26 27 28 29 30" at bounding box center [108, 73] width 30 height 13
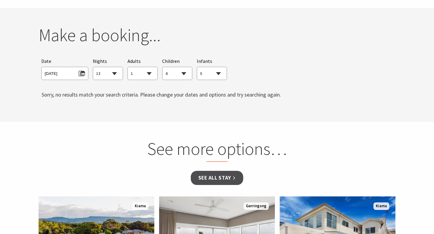
click at [113, 69] on select "1 2 3 4 5 6 7 8 9 10 11 12 13 14 15 16 17 18 19 20 21 22 23 24 25 26 27 28 29 30" at bounding box center [108, 73] width 30 height 13
select select "14"
click at [138, 69] on select "0 1 2 3 4 5 6 7 8 9 10 11 12 13 14 15 16 17 18 19 20 21 22 23 24 25 26 27 28 29…" at bounding box center [143, 73] width 30 height 13
click at [139, 67] on select "0 1 2 3 4 5 6 7 8 9 10 11 12 13 14 15 16 17 18 19 20 21 22 23 24 25 26 27 28 29…" at bounding box center [143, 73] width 30 height 13
select select "1"
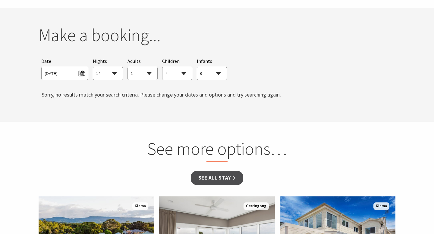
click at [205, 67] on select "0 1 2 3 4 5 6 7 8 9 10 11 12 13 14 15 16 17 18 19 20 21 22 23 24 25 26 27 28 29…" at bounding box center [212, 73] width 30 height 13
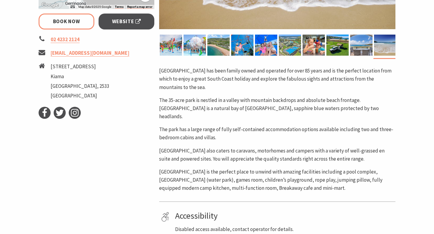
scroll to position [239, 0]
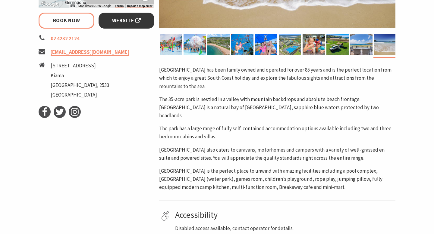
click at [142, 14] on link "Website" at bounding box center [126, 21] width 56 height 16
